Goal: Book appointment/travel/reservation

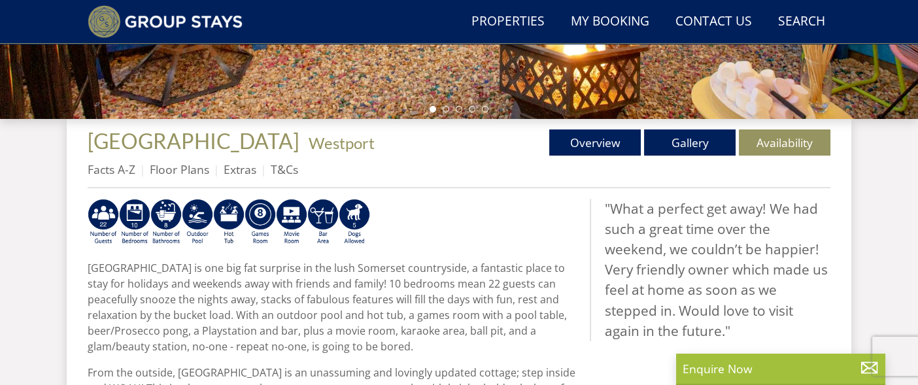
scroll to position [459, 0]
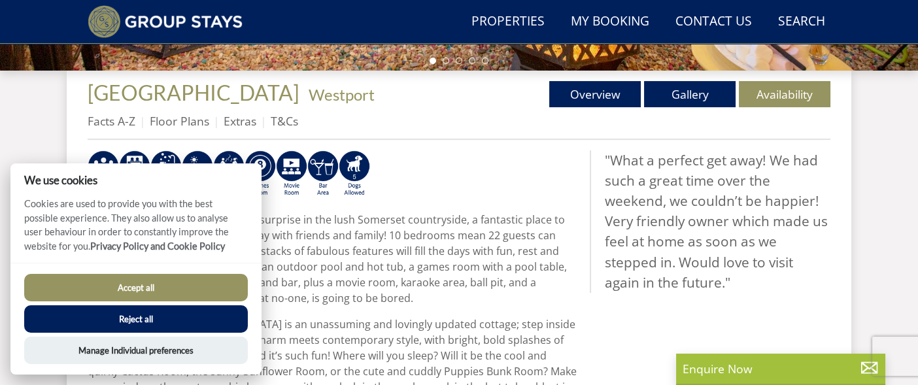
click at [167, 286] on button "Accept all" at bounding box center [135, 287] width 223 height 27
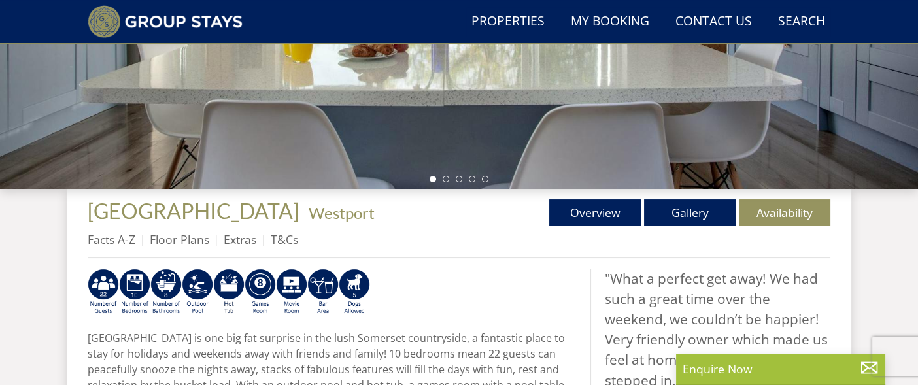
scroll to position [326, 0]
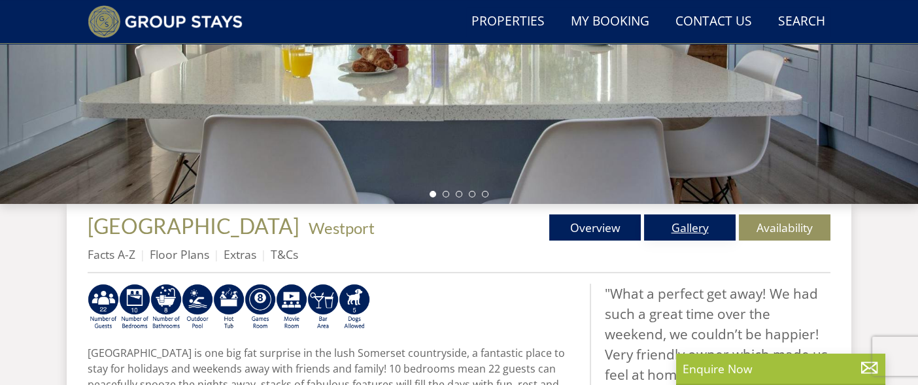
click at [703, 230] on link "Gallery" at bounding box center [689, 227] width 91 height 26
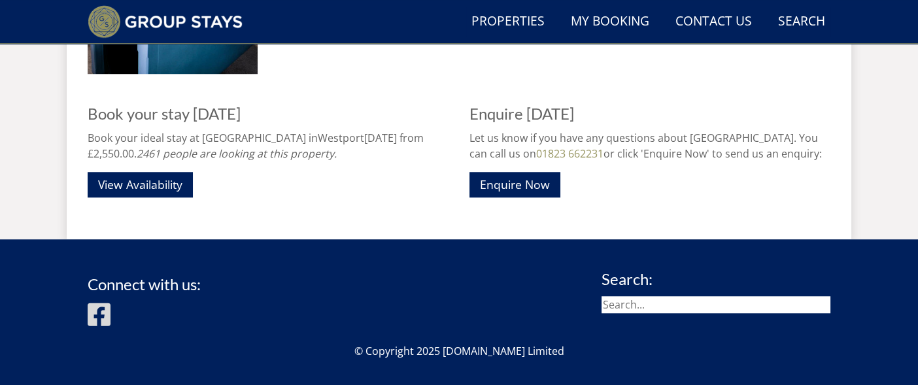
scroll to position [1879, 0]
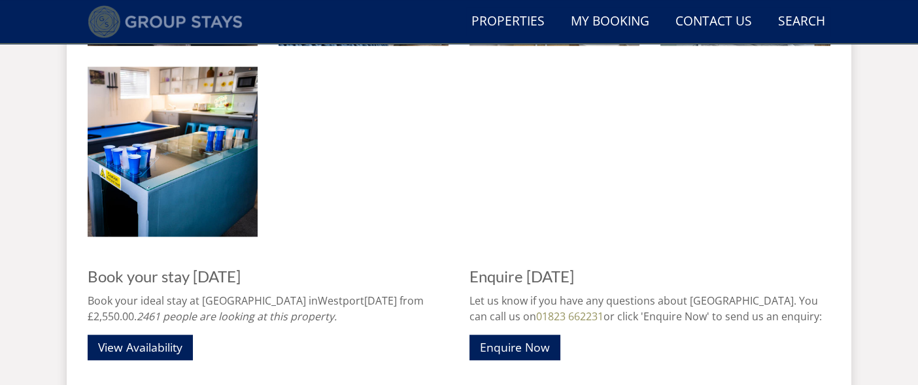
click at [161, 16] on img at bounding box center [165, 21] width 155 height 33
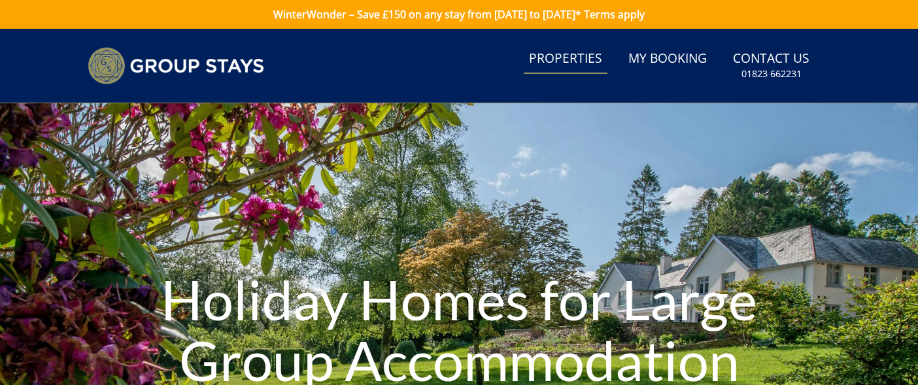
click at [584, 53] on link "Properties" at bounding box center [565, 58] width 84 height 29
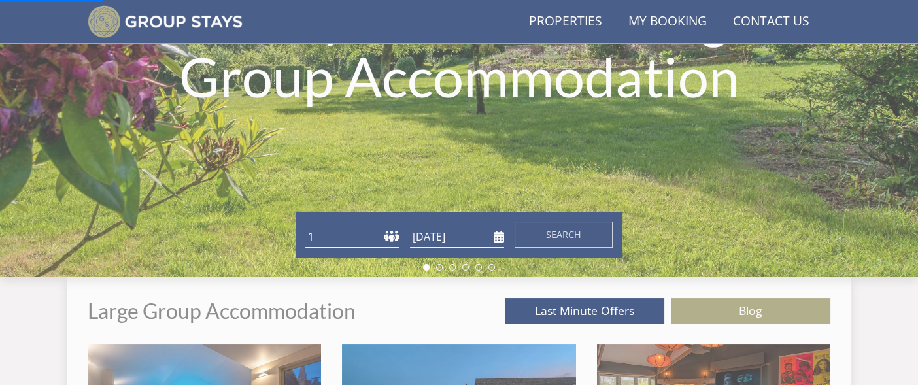
scroll to position [296, 0]
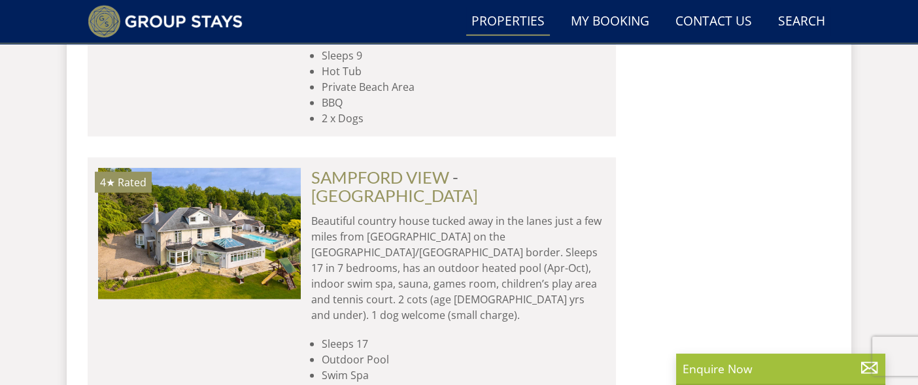
scroll to position [5718, 0]
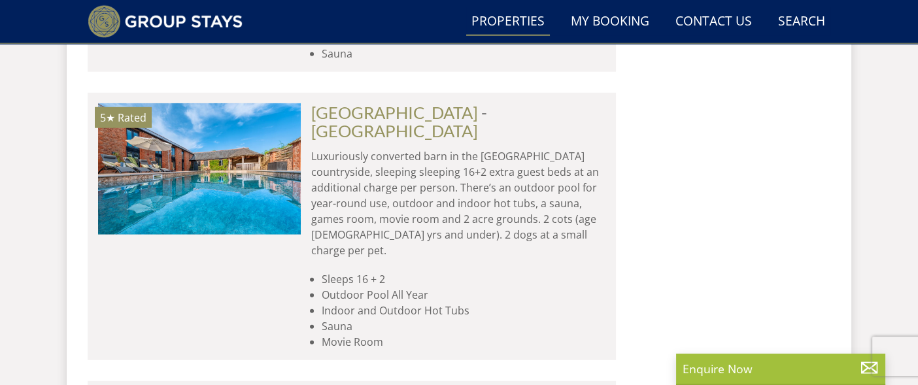
scroll to position [6045, 0]
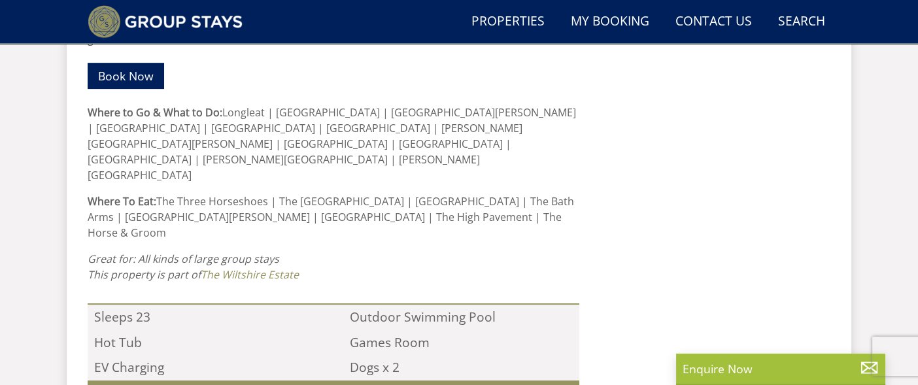
scroll to position [1074, 0]
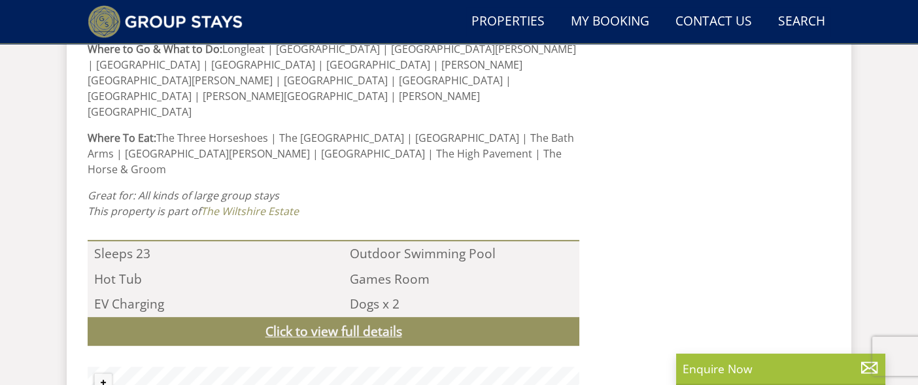
click at [327, 317] on link "Click to view full details" at bounding box center [333, 331] width 491 height 29
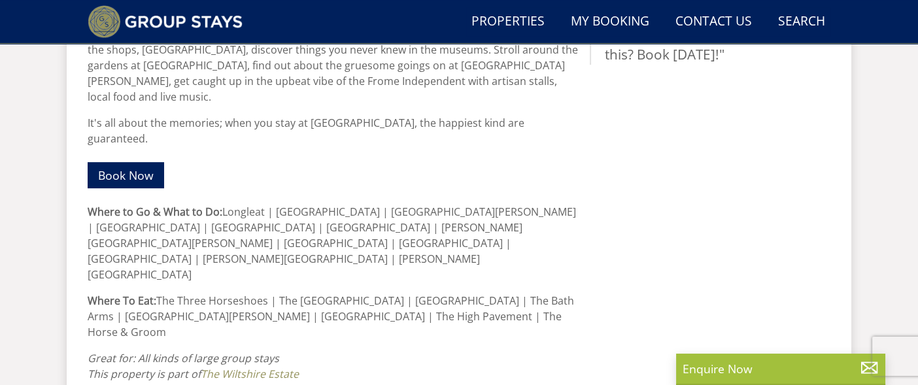
scroll to position [748, 0]
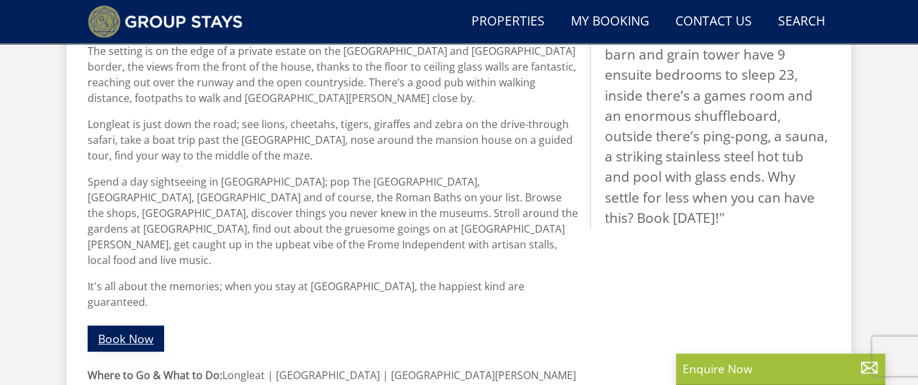
click at [136, 325] on link "Book Now" at bounding box center [126, 337] width 76 height 25
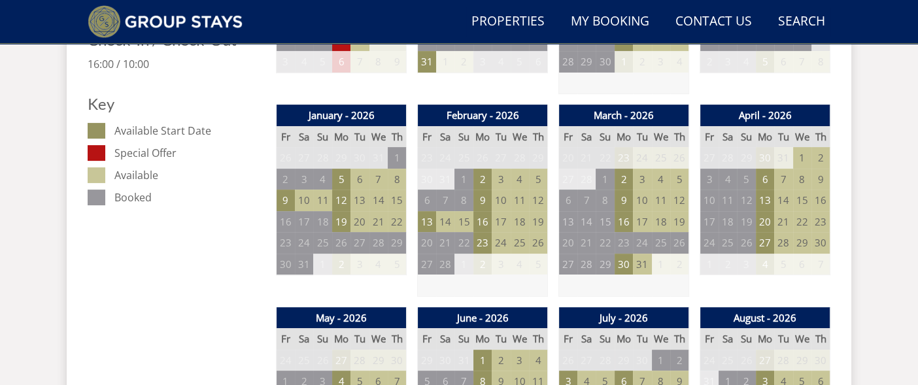
scroll to position [735, 0]
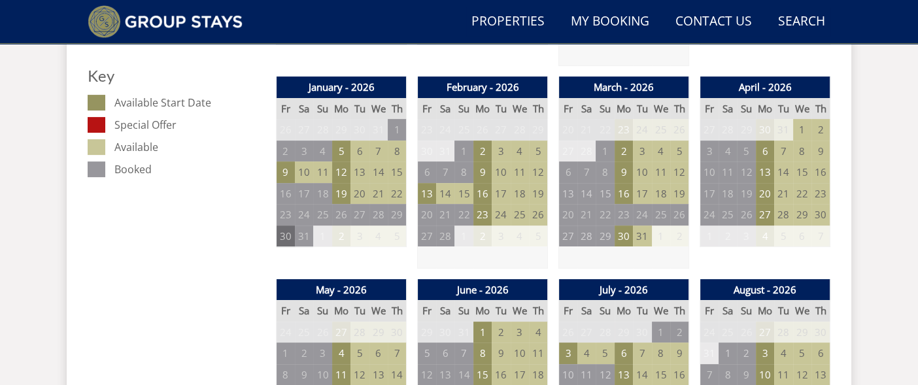
click at [288, 240] on td "30" at bounding box center [285, 236] width 18 height 22
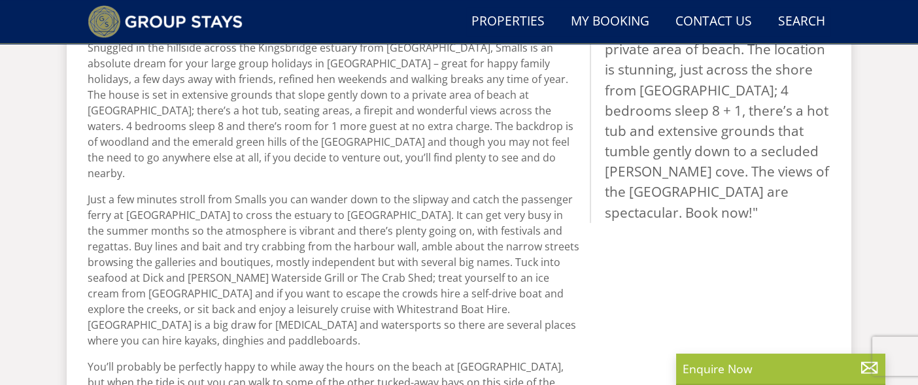
scroll to position [459, 0]
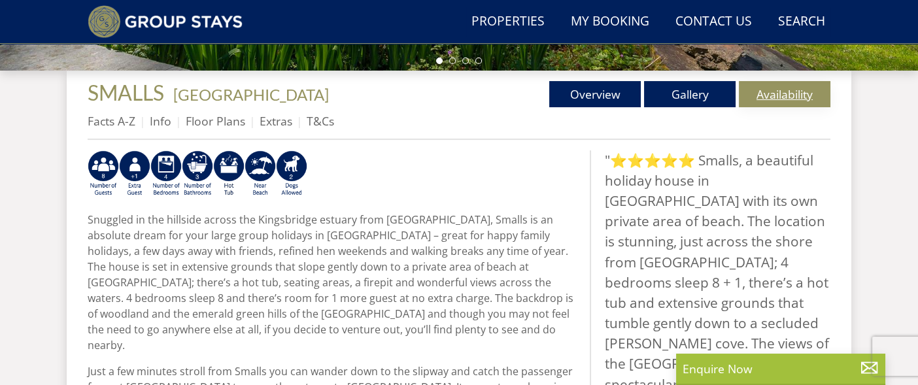
click at [769, 95] on link "Availability" at bounding box center [783, 94] width 91 height 26
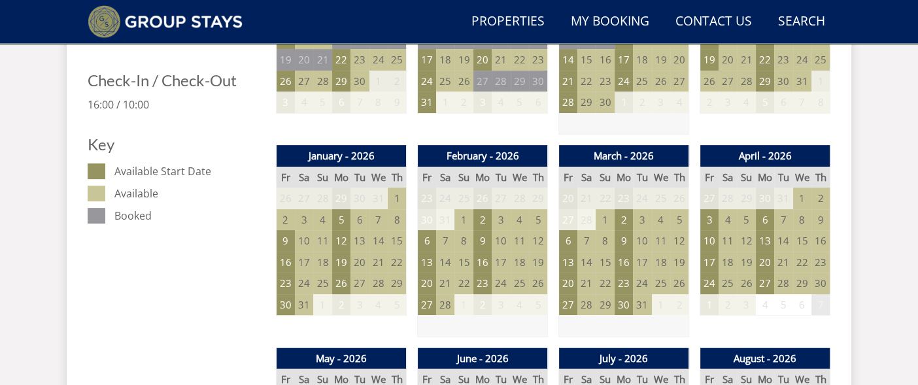
scroll to position [735, 0]
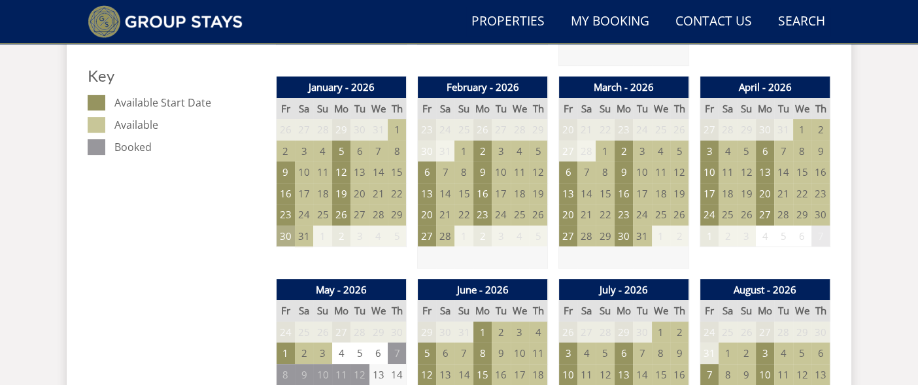
click at [288, 242] on td "30" at bounding box center [285, 236] width 18 height 22
